Goal: Information Seeking & Learning: Compare options

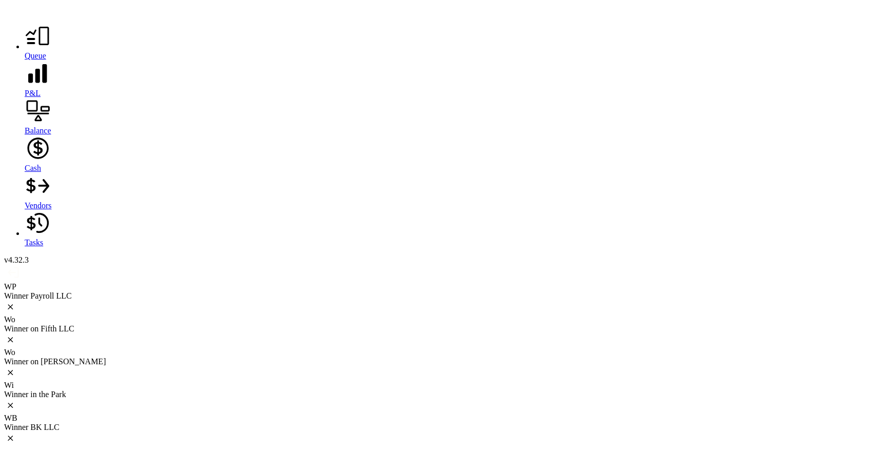
scroll to position [4095, 0]
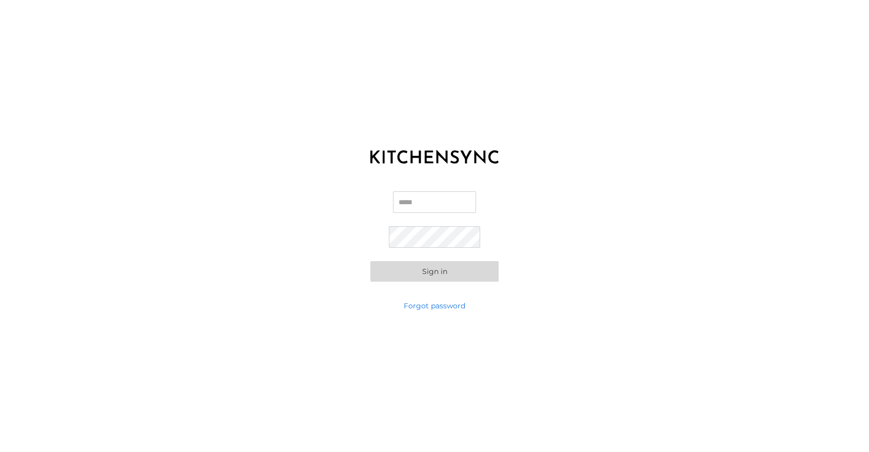
type input "**********"
click at [440, 271] on button "Sign in" at bounding box center [434, 271] width 128 height 21
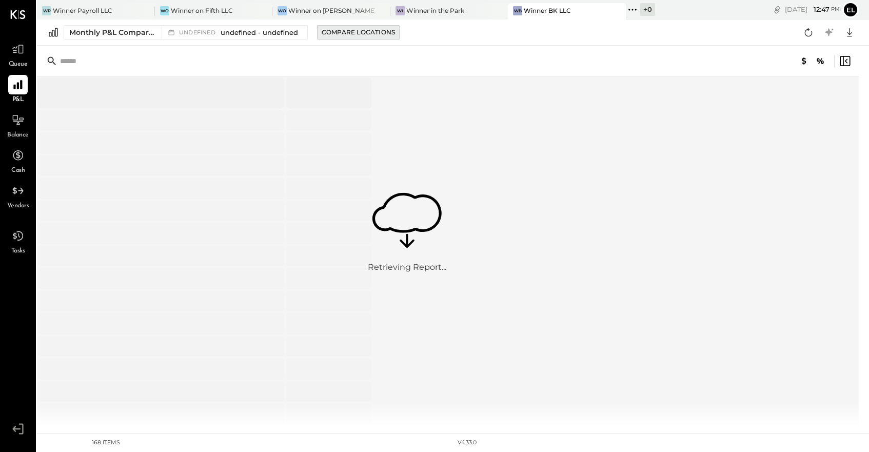
click at [353, 31] on div "Compare Locations" at bounding box center [358, 32] width 73 height 9
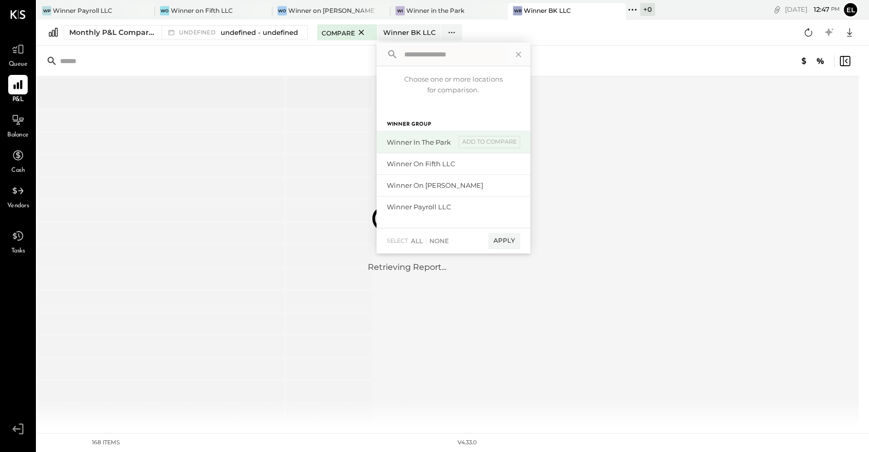
click at [430, 143] on div "Winner in the Park" at bounding box center [421, 142] width 69 height 10
click at [505, 242] on div "Apply" at bounding box center [504, 241] width 32 height 16
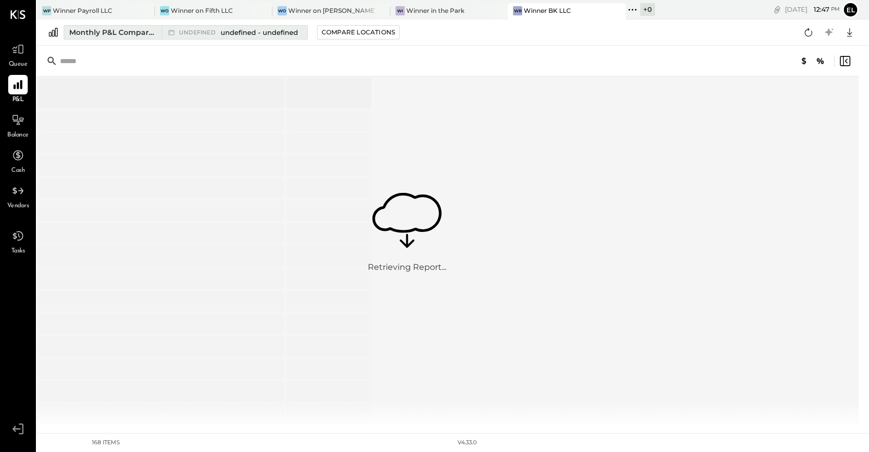
click at [140, 35] on div "Monthly P&L Comparison" at bounding box center [112, 32] width 86 height 10
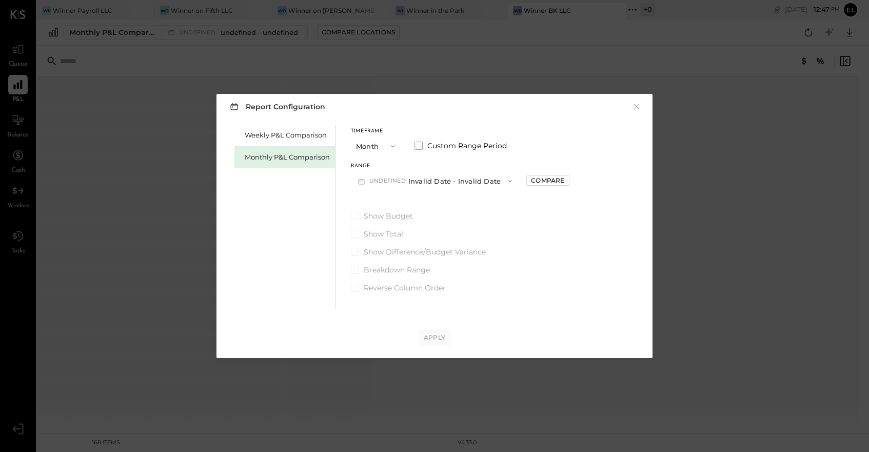
click at [417, 147] on span at bounding box center [418, 146] width 8 height 8
click at [394, 181] on button "undefined" at bounding box center [388, 180] width 74 height 19
click at [515, 203] on div "Weekly P&L Comparison Monthly P&L Comparison Timeframe Month Custom Range Perio…" at bounding box center [434, 215] width 415 height 187
click at [412, 178] on icon "button" at bounding box center [416, 181] width 8 height 8
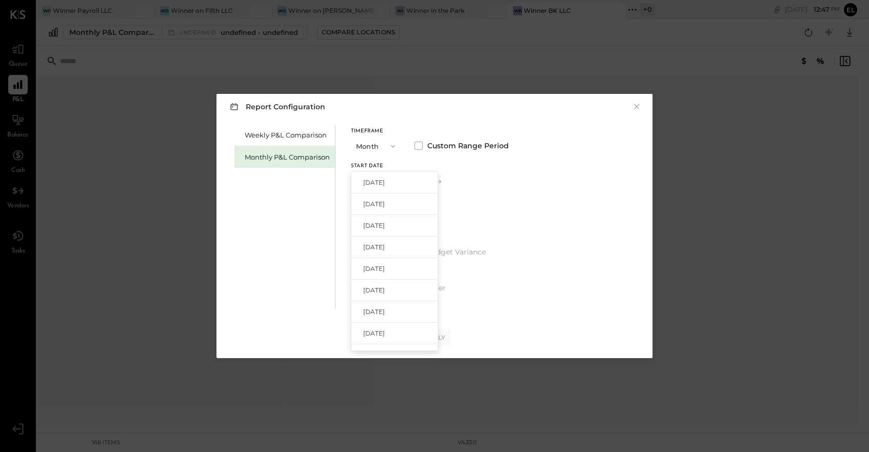
click at [389, 147] on icon "button" at bounding box center [393, 146] width 8 height 8
click at [508, 175] on div "Weekly P&L Comparison Monthly P&L Comparison Timeframe Month Month Quarter YTD …" at bounding box center [434, 215] width 415 height 187
click at [634, 105] on button "×" at bounding box center [636, 107] width 9 height 10
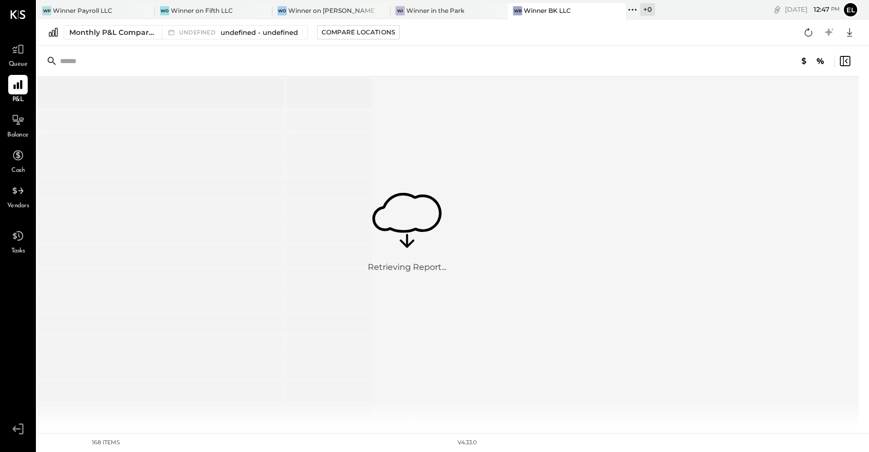
click at [21, 15] on icon at bounding box center [17, 14] width 15 height 9
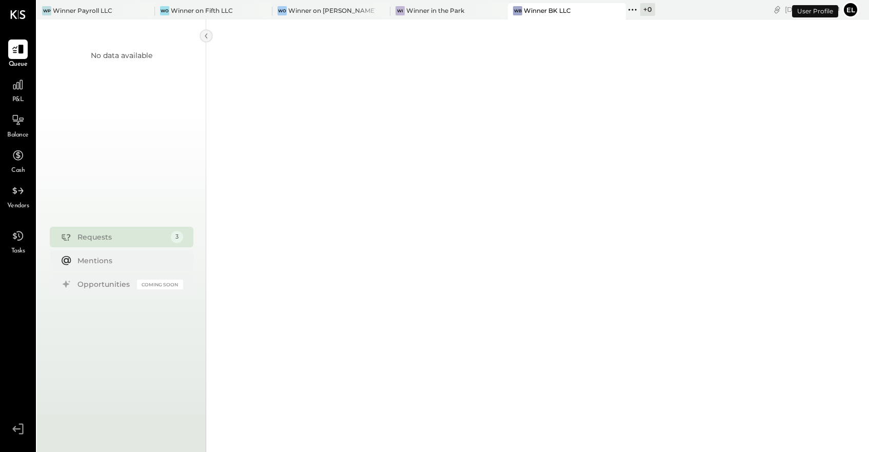
click at [207, 36] on icon at bounding box center [206, 36] width 11 height 18
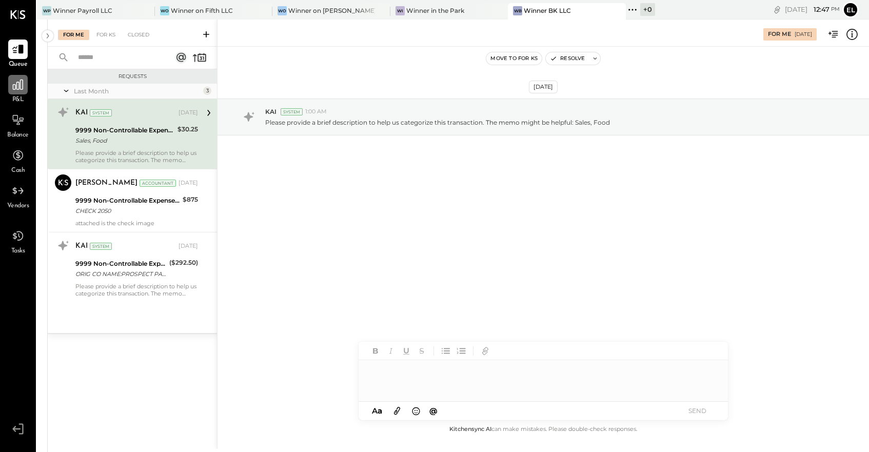
click at [24, 91] on div at bounding box center [17, 84] width 19 height 19
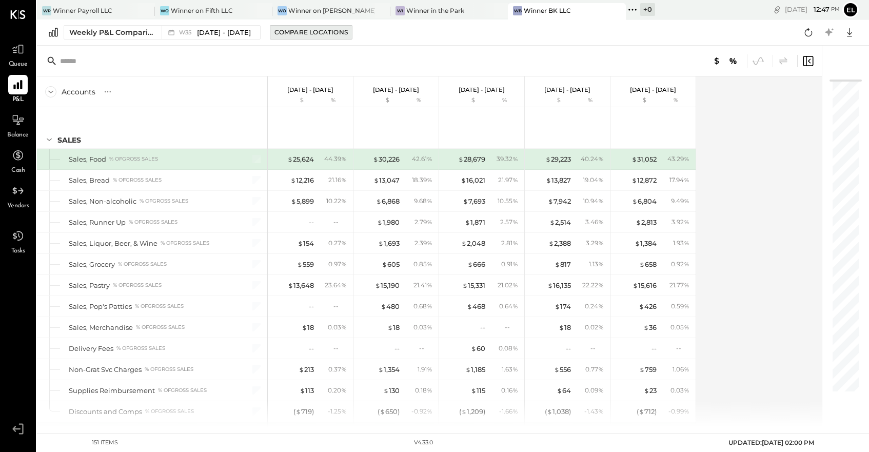
click at [307, 33] on div "Compare Locations" at bounding box center [310, 32] width 73 height 9
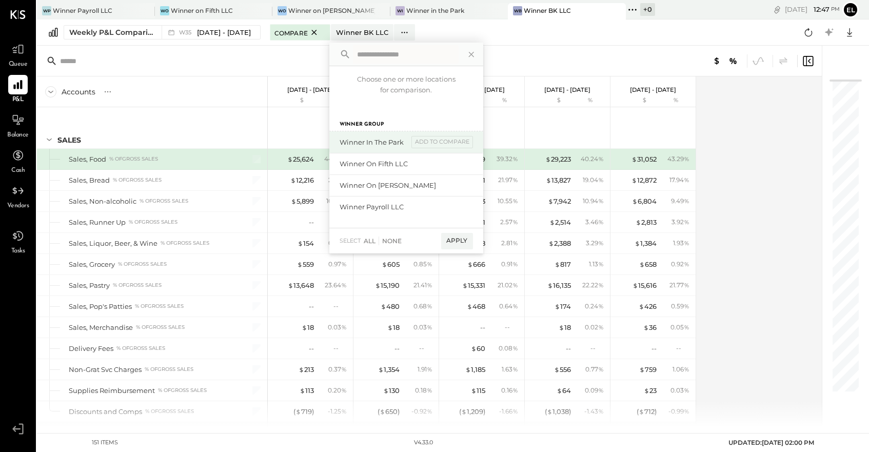
click at [380, 139] on div "Winner in the Park" at bounding box center [374, 142] width 69 height 10
click at [441, 141] on div "add to compare" at bounding box center [442, 142] width 62 height 12
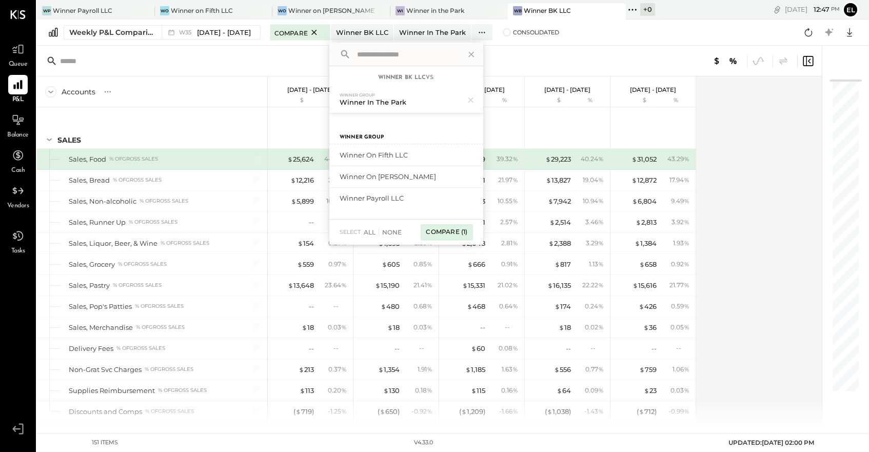
click at [454, 232] on div "Compare (1)" at bounding box center [447, 232] width 52 height 16
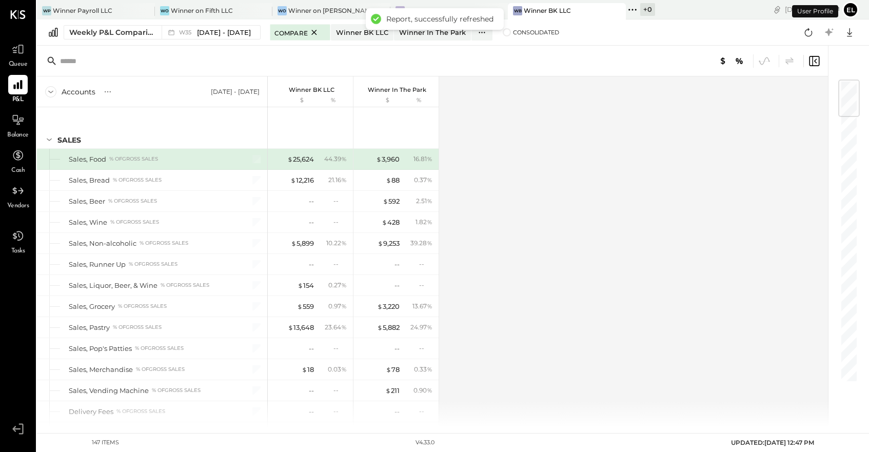
click at [540, 195] on div "Accounts S % GL [DATE] - [DATE] Winner BK LLC $ % Winner in the Park $ % SALES …" at bounding box center [433, 251] width 792 height 350
click at [505, 33] on span at bounding box center [507, 32] width 8 height 8
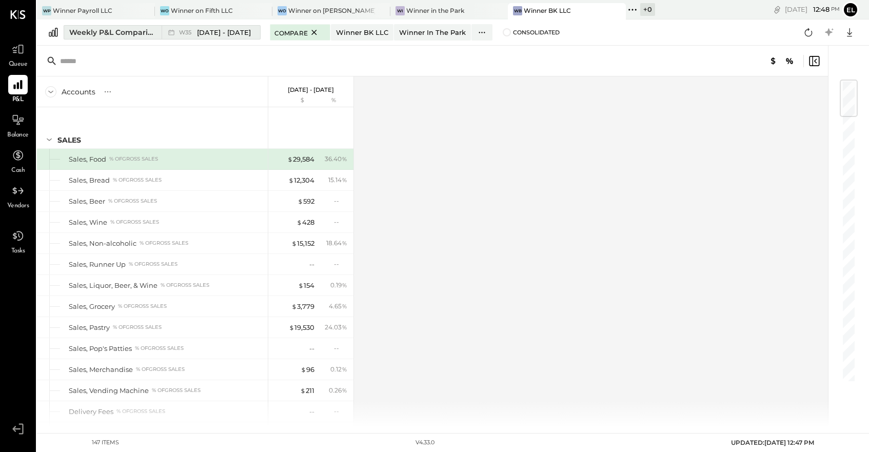
click at [120, 34] on div "Weekly P&L Comparison" at bounding box center [112, 32] width 86 height 10
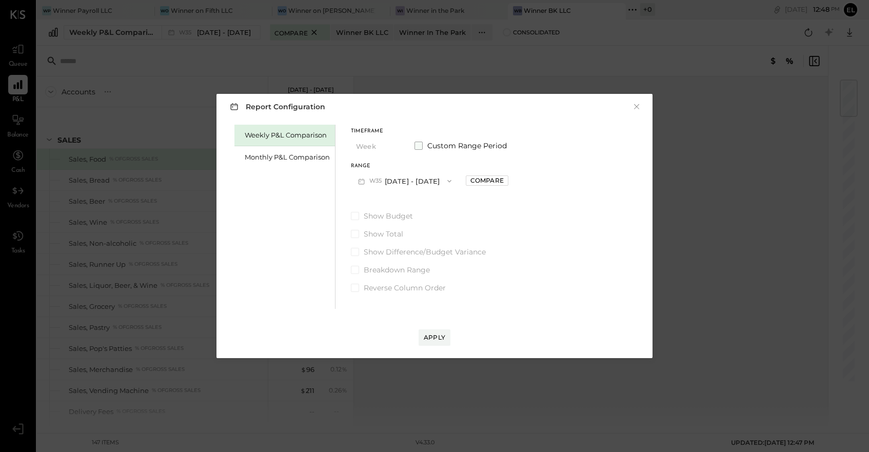
click at [419, 145] on span at bounding box center [418, 146] width 8 height 8
click at [396, 181] on button "[DATE]" at bounding box center [381, 180] width 61 height 19
click at [509, 227] on div "Show Budget Show Total Show Difference/Budget Variance Breakdown Range Reverse …" at bounding box center [430, 252] width 158 height 82
click at [419, 146] on span at bounding box center [418, 146] width 8 height 8
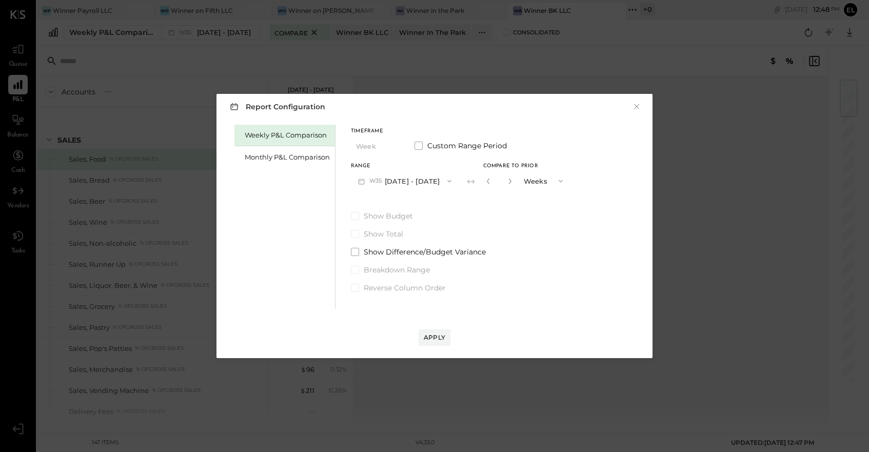
click at [391, 180] on button "W35 [DATE] - [DATE]" at bounding box center [405, 180] width 108 height 19
click at [527, 241] on div "Show Budget Show Total Show Difference/Budget Variance Breakdown Range Reverse …" at bounding box center [460, 252] width 219 height 82
click at [423, 147] on label "Custom Range Period" at bounding box center [460, 146] width 92 height 10
click at [361, 182] on icon "button" at bounding box center [361, 181] width 11 height 11
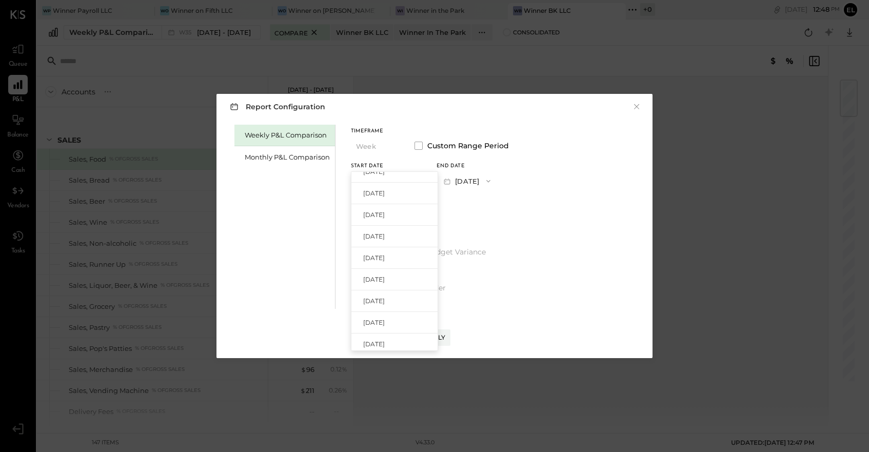
scroll to position [653, 0]
click at [509, 217] on label "Show Budget" at bounding box center [430, 216] width 158 height 10
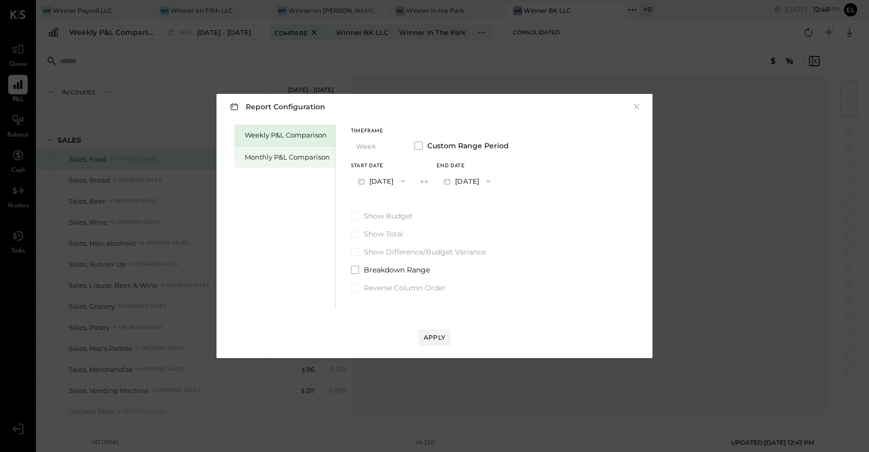
click at [289, 156] on div "Monthly P&L Comparison" at bounding box center [287, 157] width 85 height 10
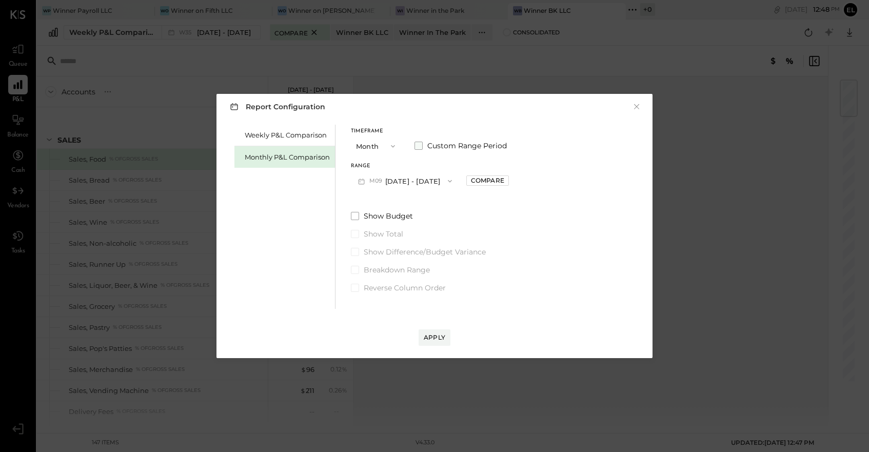
click at [420, 144] on span at bounding box center [418, 146] width 8 height 8
click at [393, 177] on button "[DATE]" at bounding box center [381, 180] width 61 height 19
click at [384, 255] on span "[DATE]" at bounding box center [374, 256] width 22 height 9
click at [490, 182] on button "[DATE]" at bounding box center [467, 180] width 61 height 19
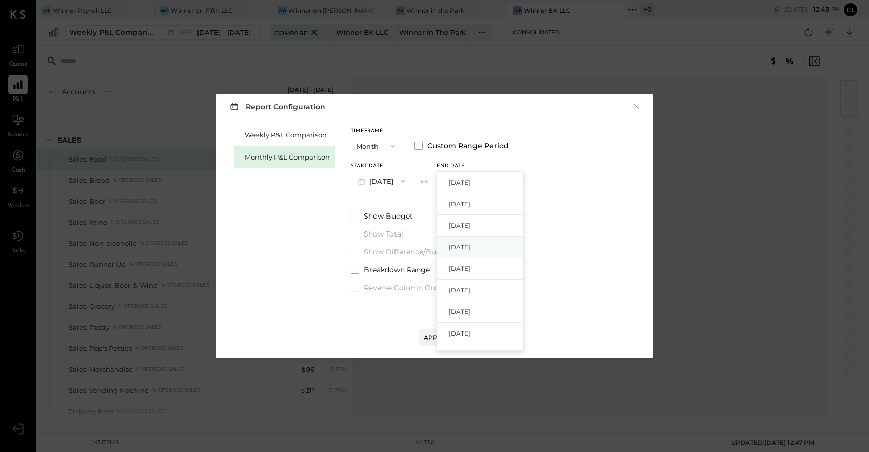
click at [470, 244] on span "[DATE]" at bounding box center [460, 247] width 22 height 9
click at [436, 334] on div "Apply" at bounding box center [435, 337] width 22 height 9
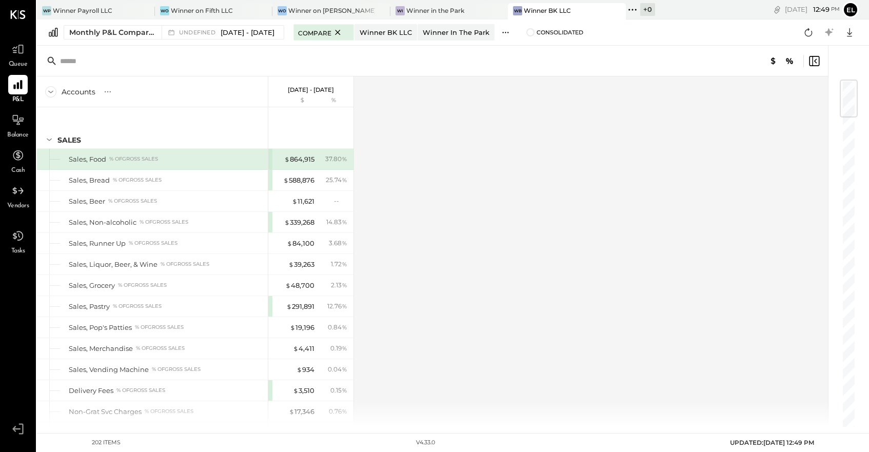
click at [511, 31] on icon at bounding box center [505, 32] width 11 height 11
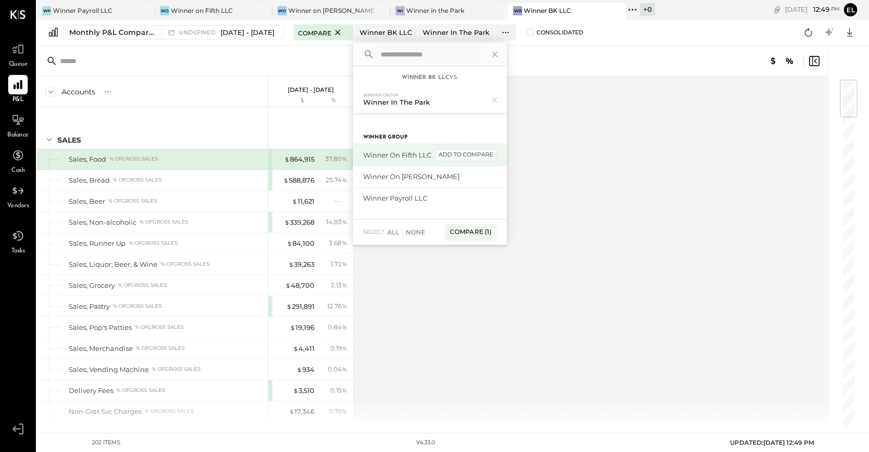
click at [468, 153] on div "add to compare" at bounding box center [466, 155] width 62 height 12
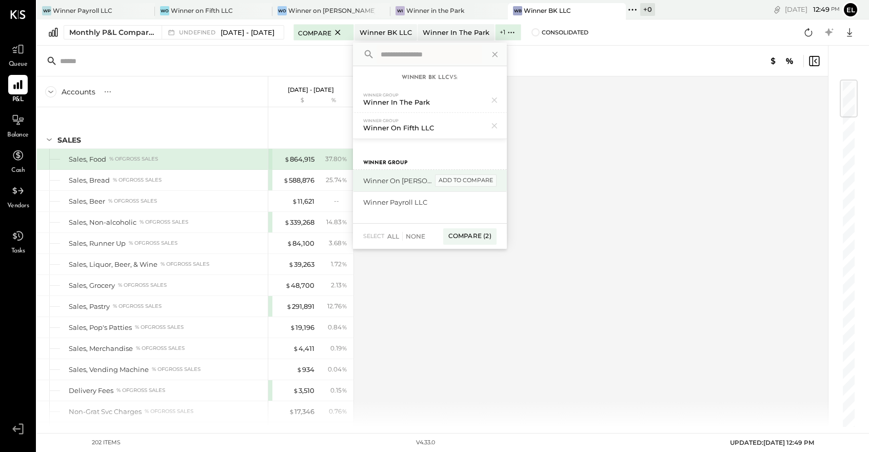
click at [482, 181] on div "add to compare" at bounding box center [466, 180] width 62 height 12
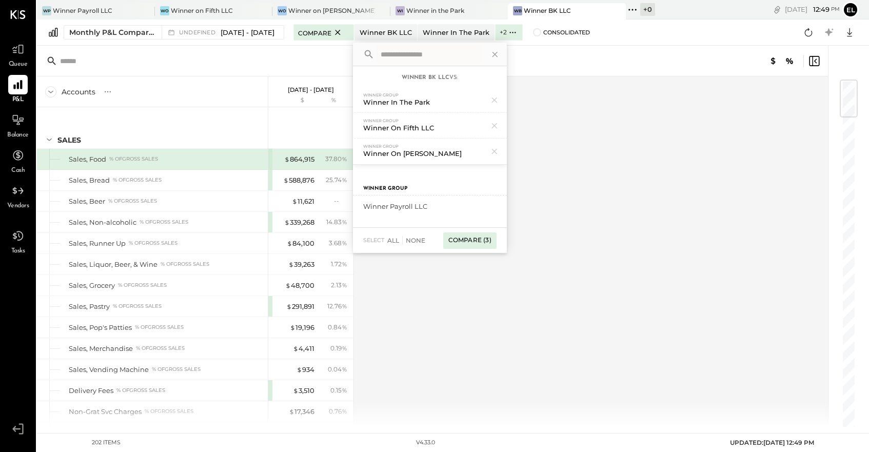
click at [484, 240] on div "Compare (3)" at bounding box center [469, 240] width 53 height 16
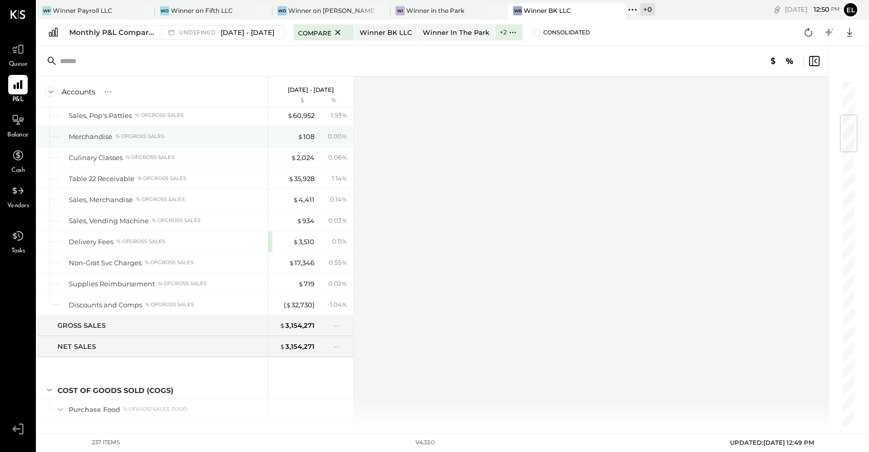
scroll to position [296, 0]
click at [515, 34] on icon at bounding box center [512, 32] width 11 height 11
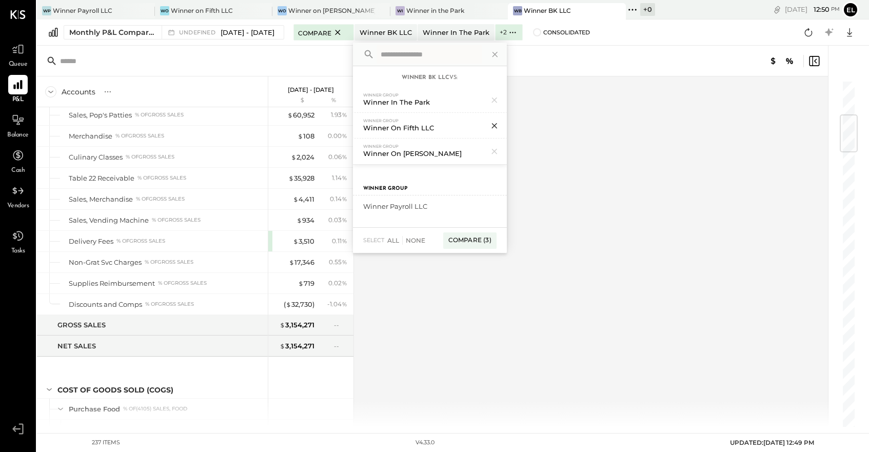
click at [501, 123] on icon at bounding box center [494, 125] width 13 height 13
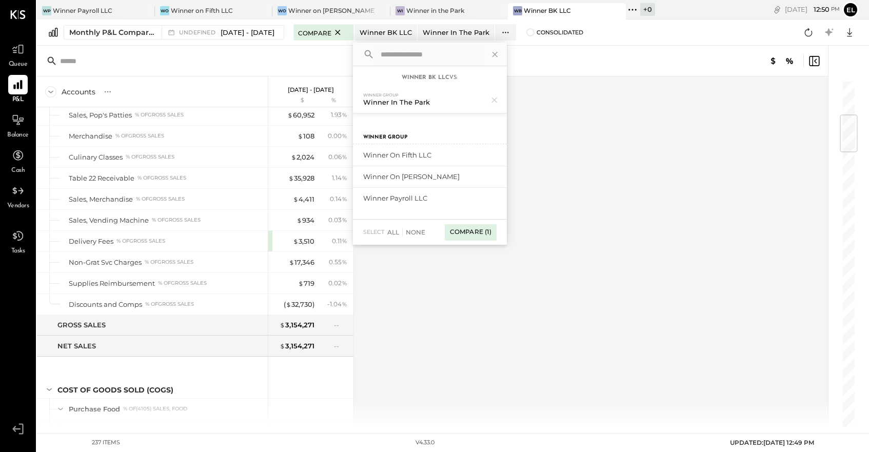
click at [485, 232] on div "Compare (1)" at bounding box center [471, 232] width 52 height 16
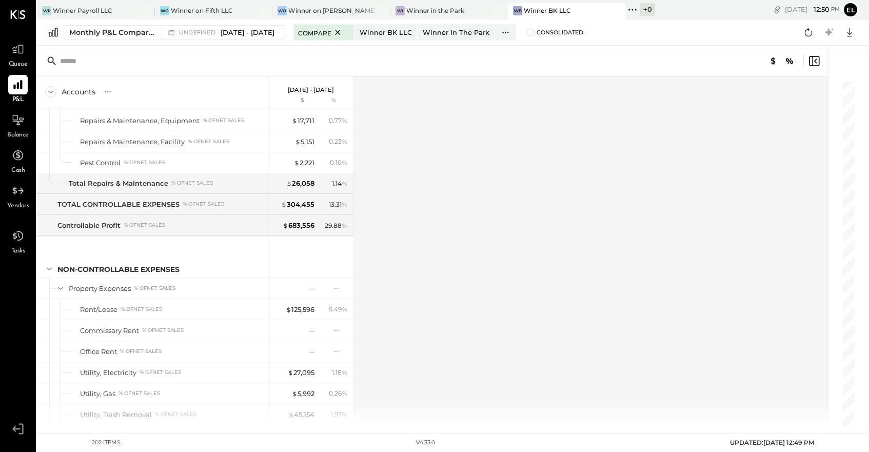
scroll to position [3424, 0]
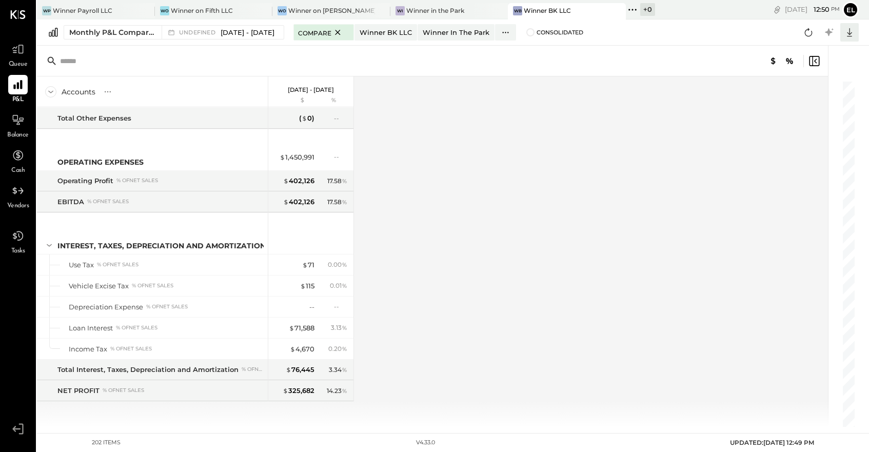
click at [850, 32] on icon at bounding box center [849, 32] width 13 height 13
click at [802, 90] on div "Excel" at bounding box center [818, 93] width 82 height 22
